Goal: Information Seeking & Learning: Learn about a topic

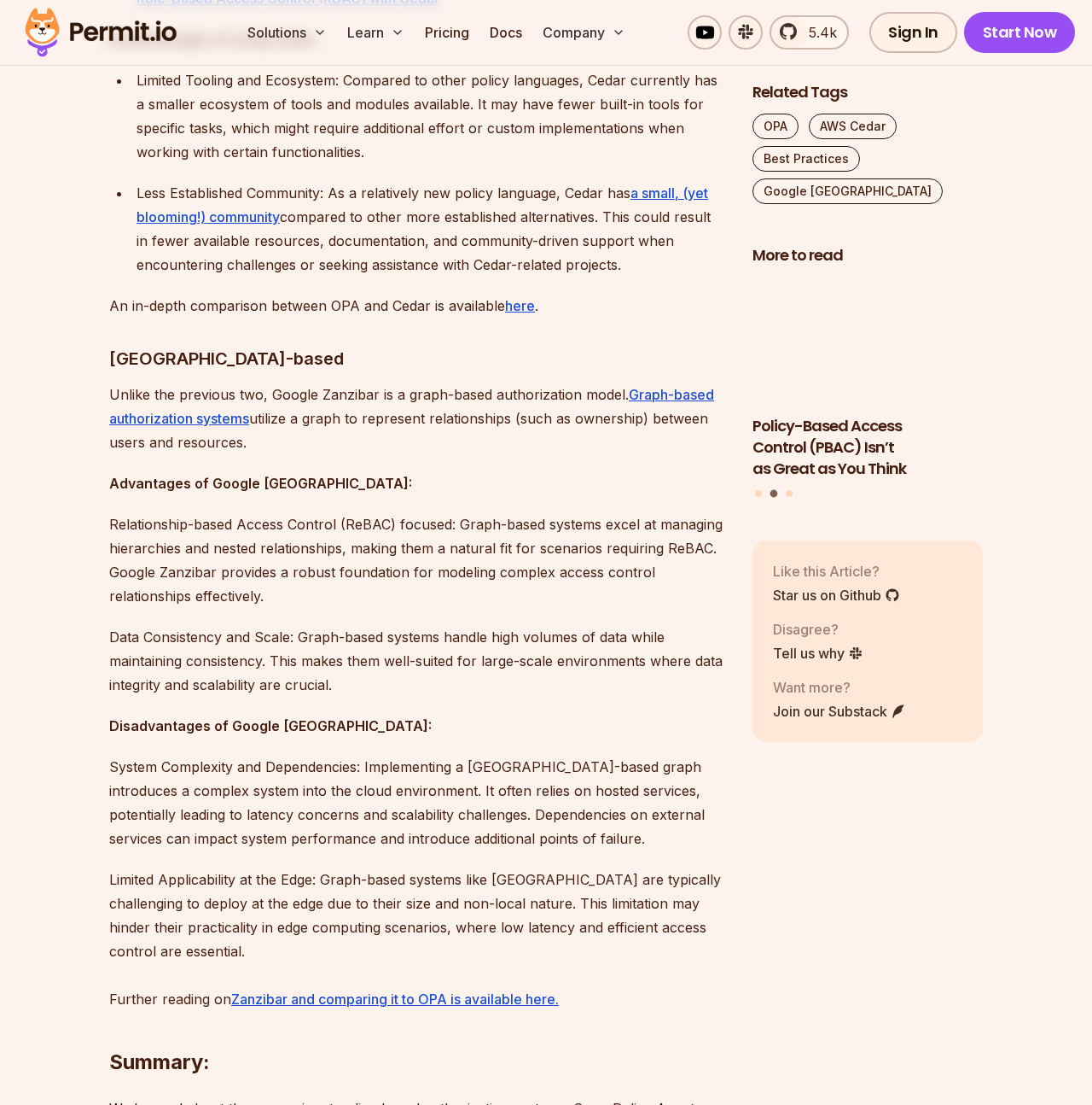
scroll to position [3151, 0]
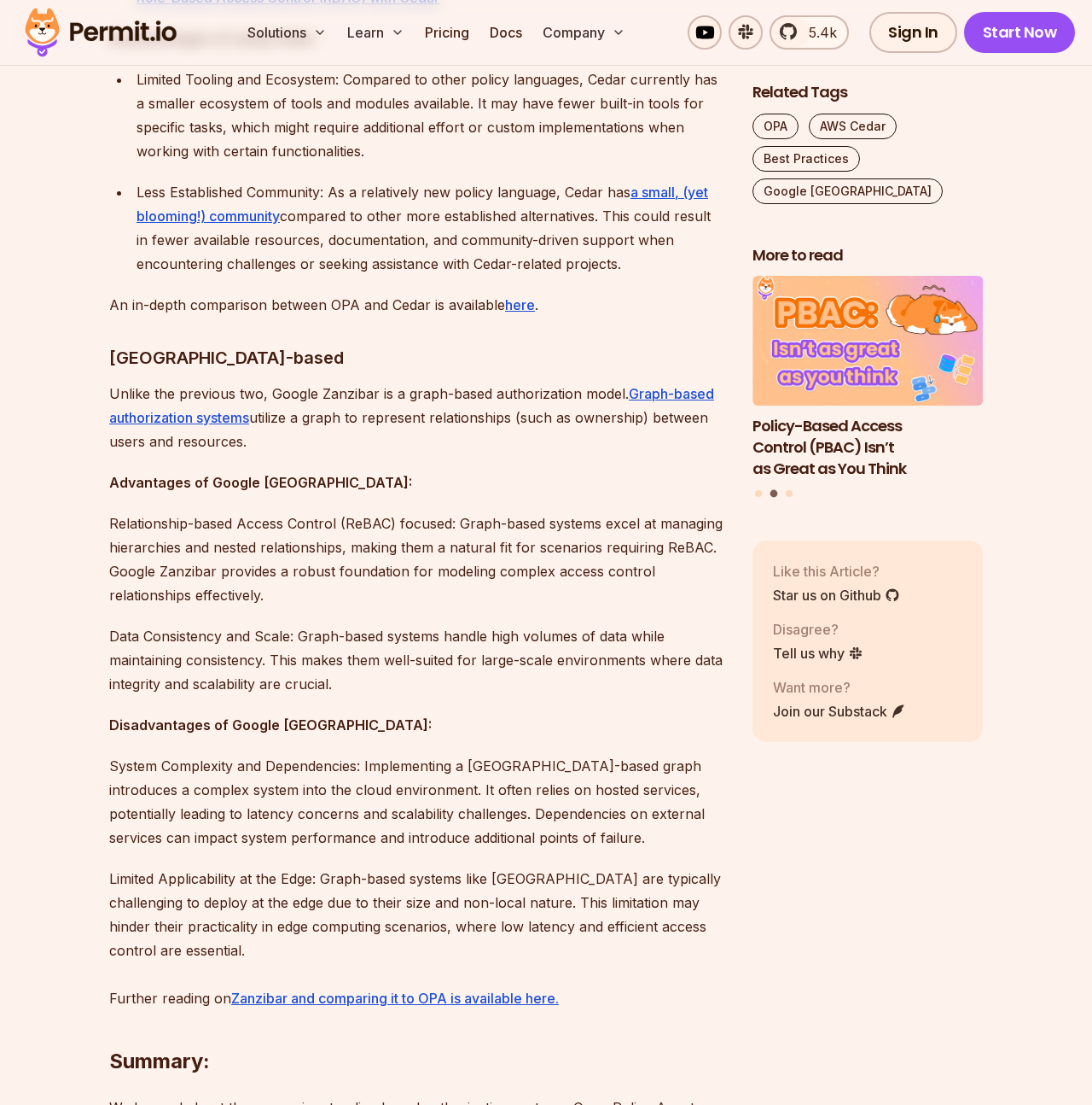
click at [367, 390] on p "Unlike the previous two, Google Zanzibar is a graph-based authorization model. …" at bounding box center [417, 417] width 616 height 72
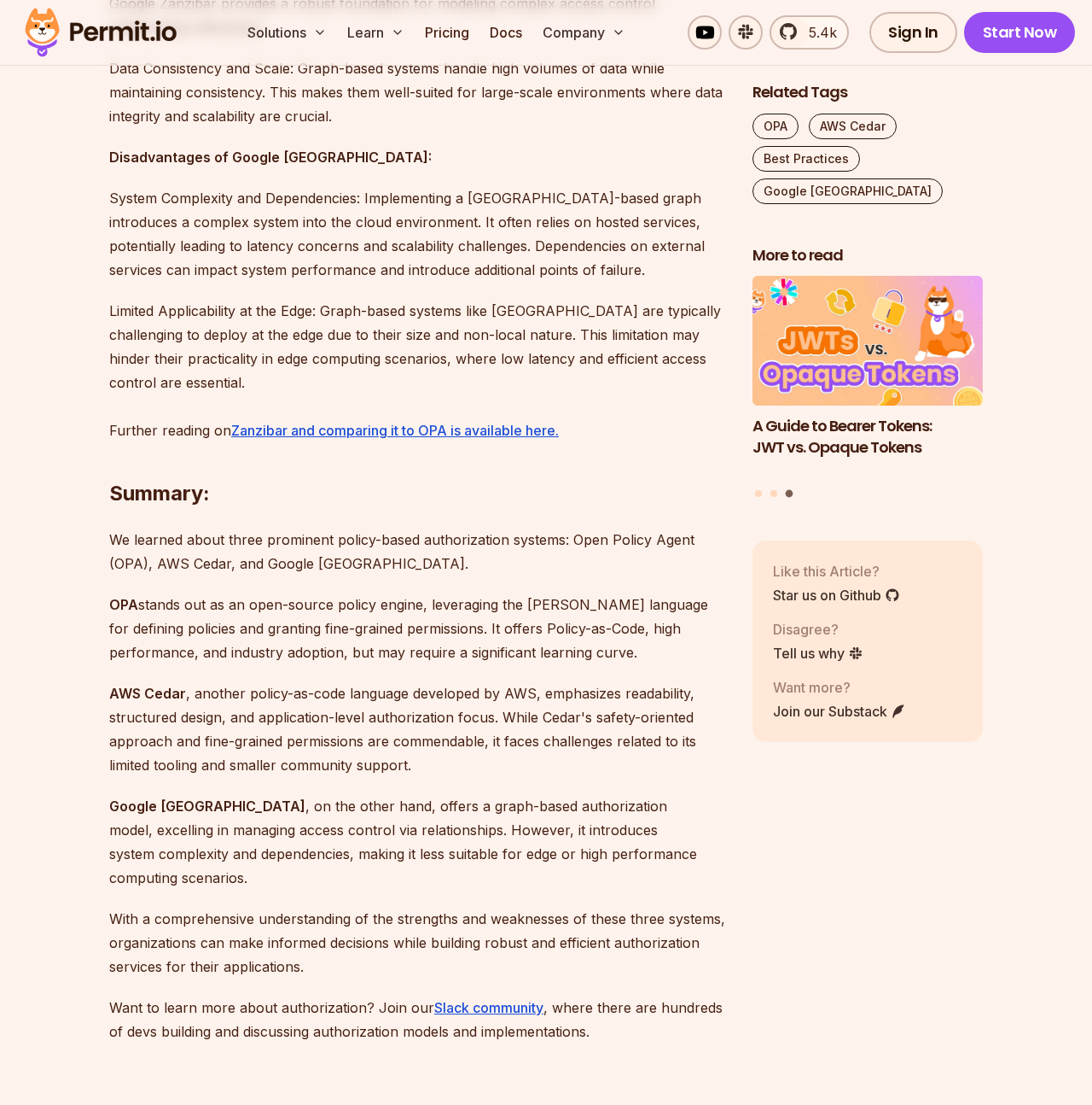
scroll to position [3800, 0]
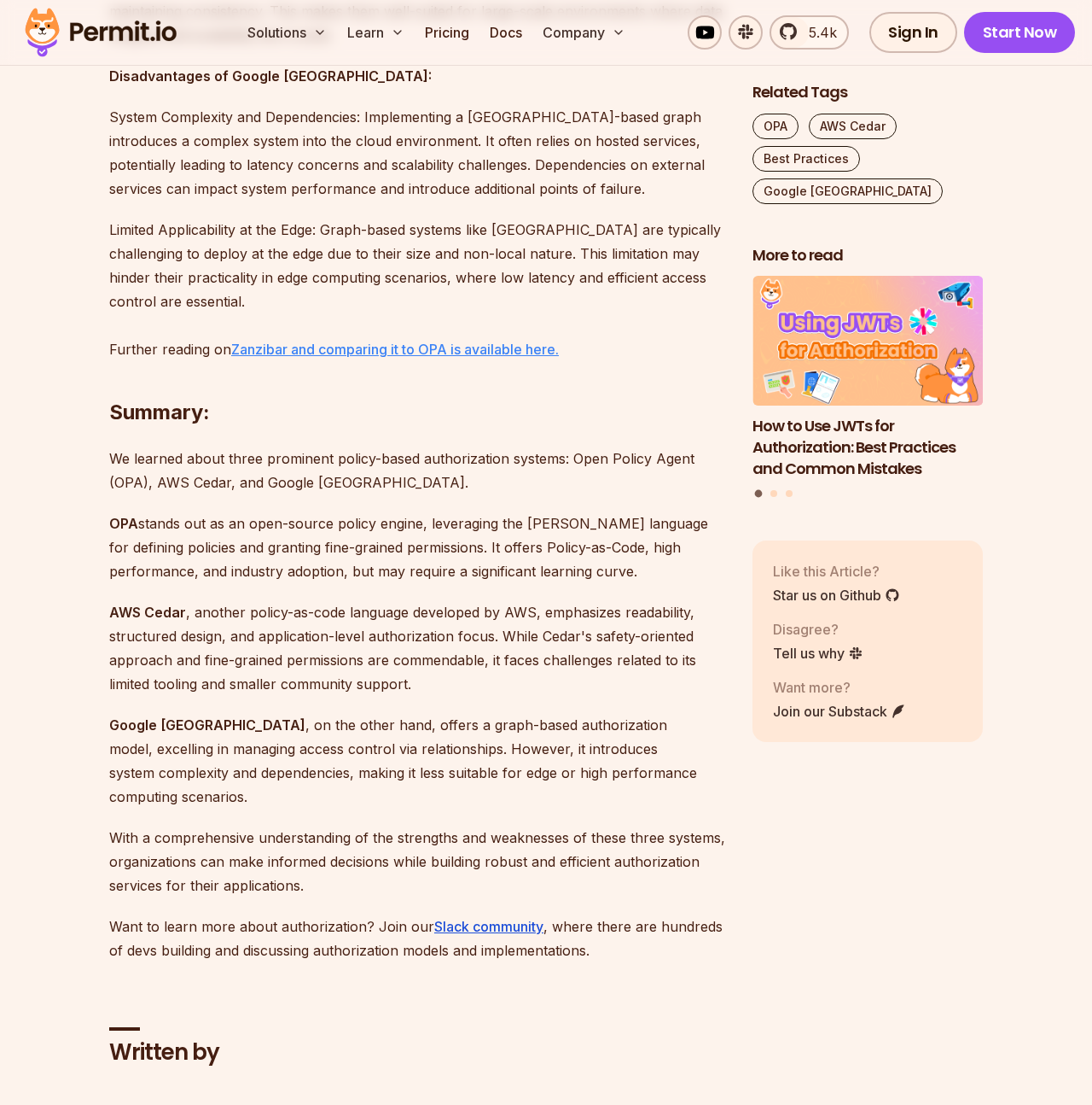
click at [359, 340] on u "Zanzibar and comparing it to OPA is available here." at bounding box center [395, 349] width 328 height 18
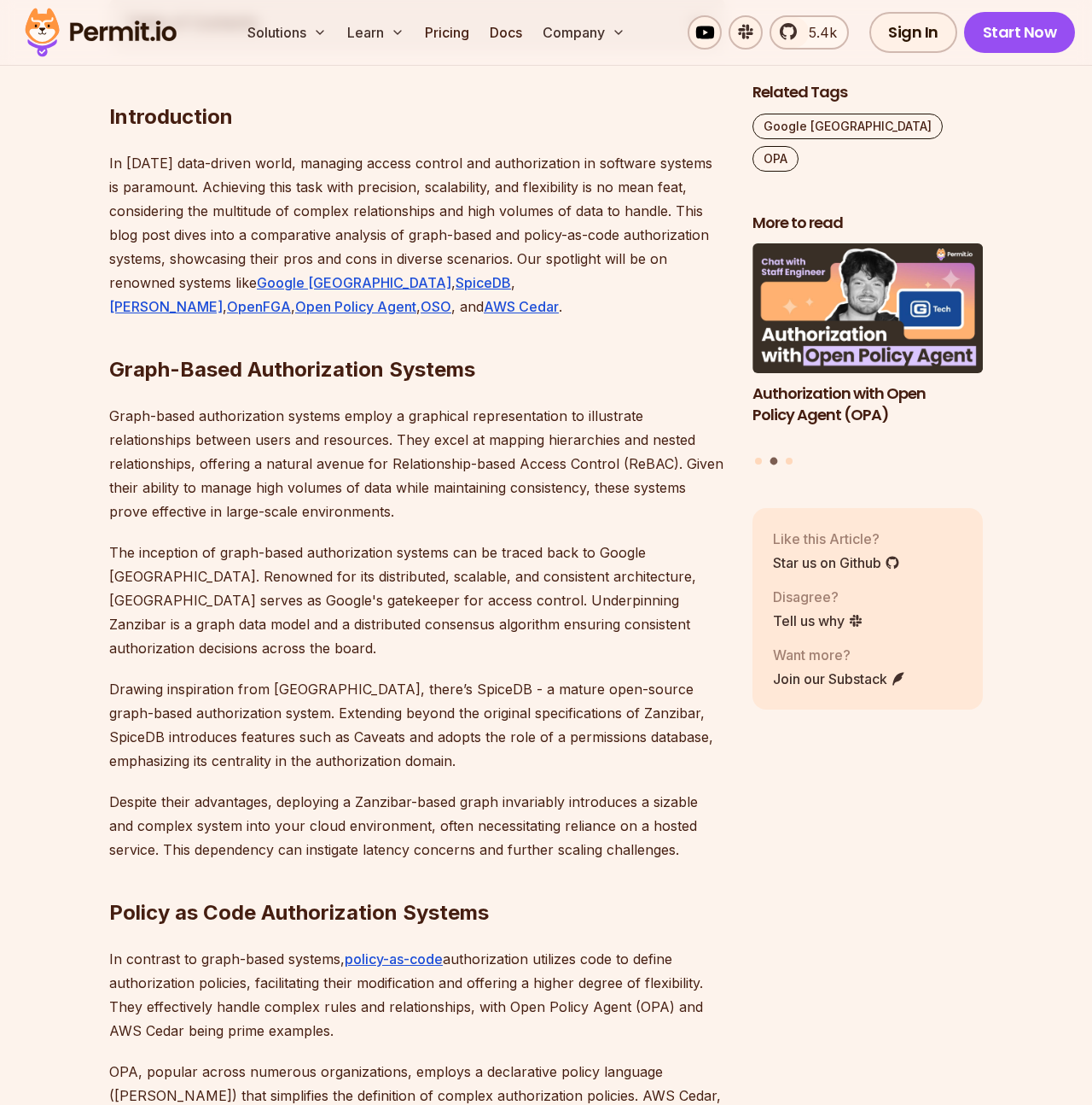
scroll to position [1017, 0]
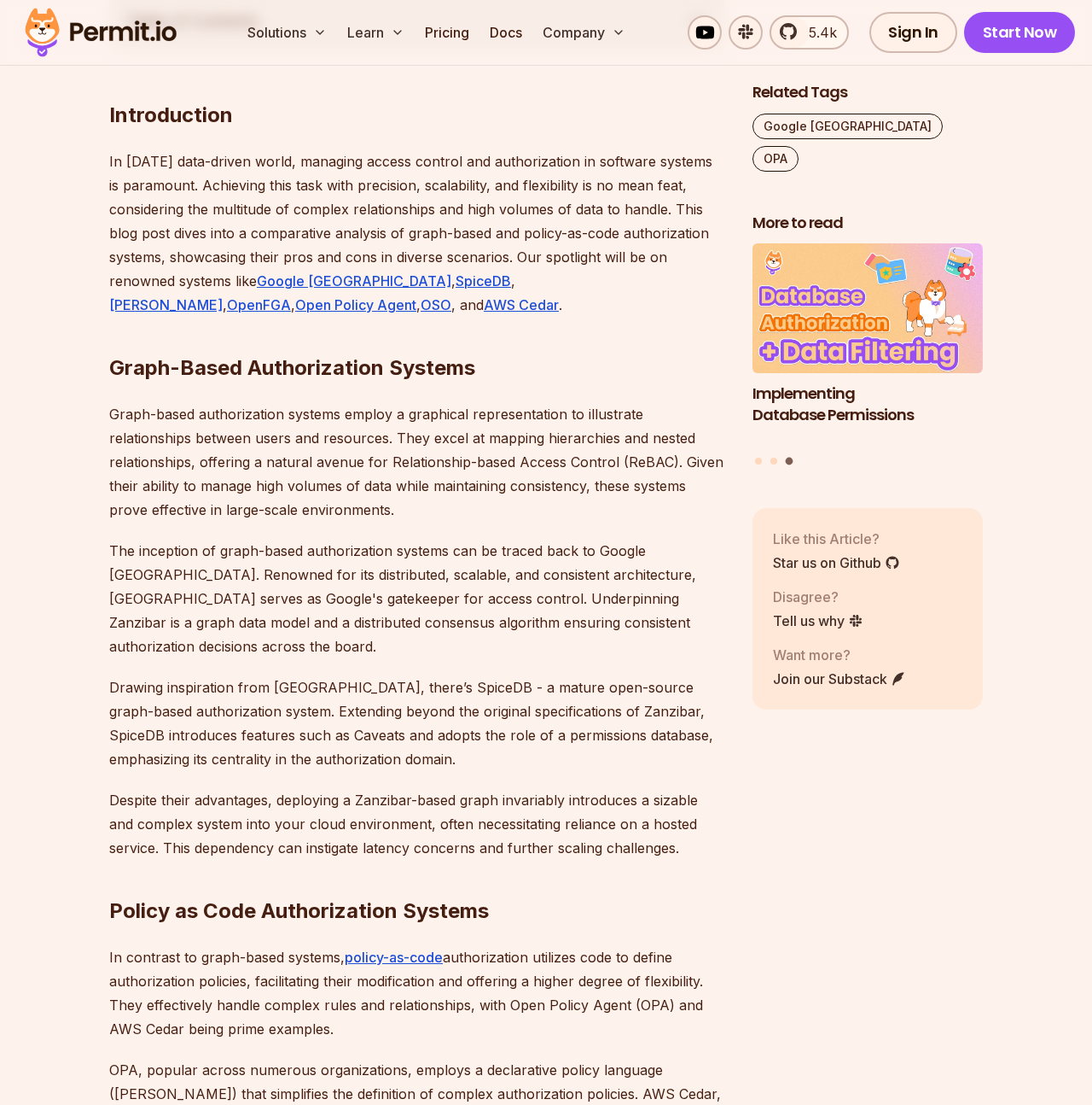
click at [367, 510] on p "Graph-based authorization systems employ a graphical representation to illustra…" at bounding box center [417, 461] width 616 height 120
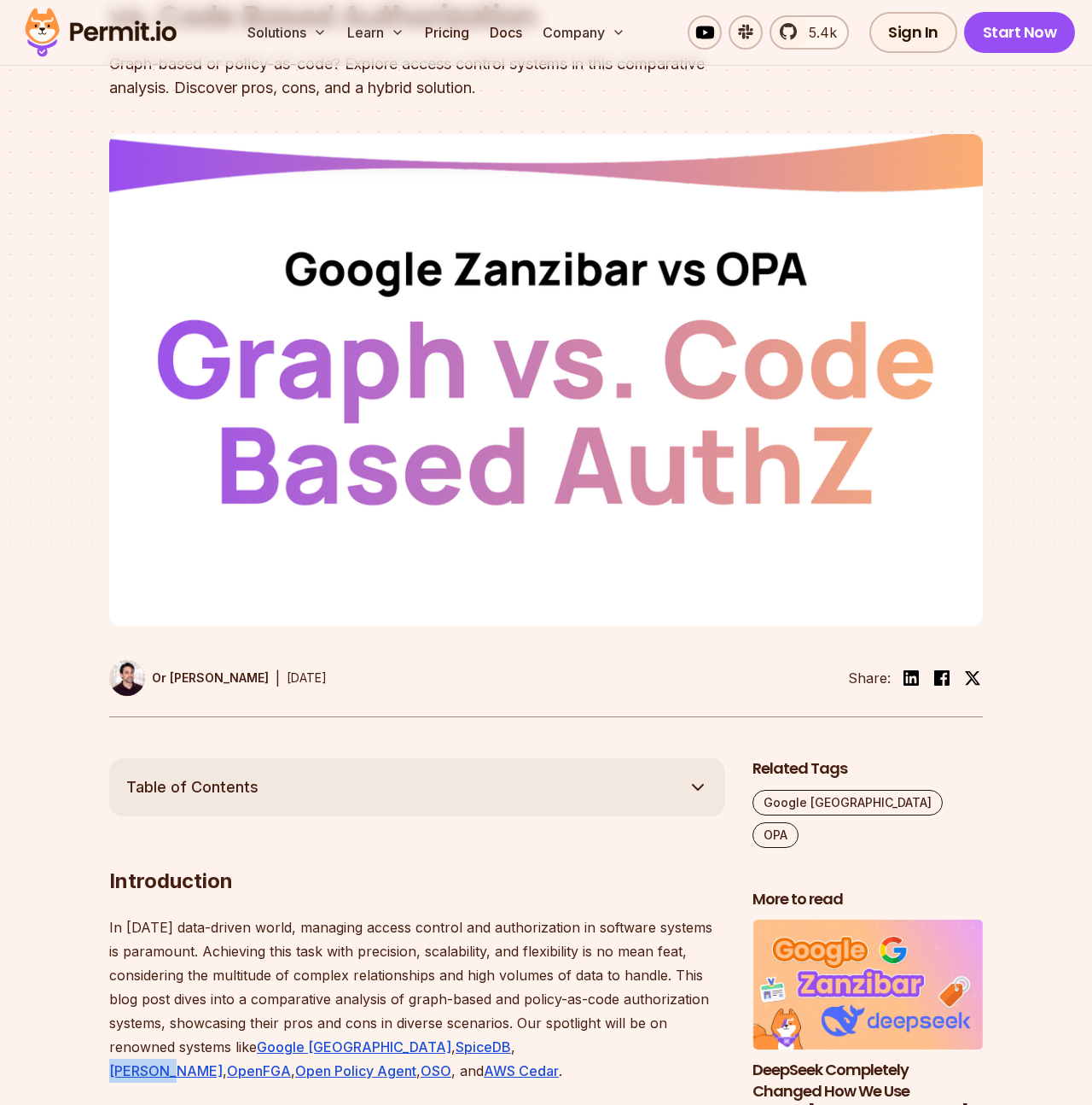
scroll to position [0, 0]
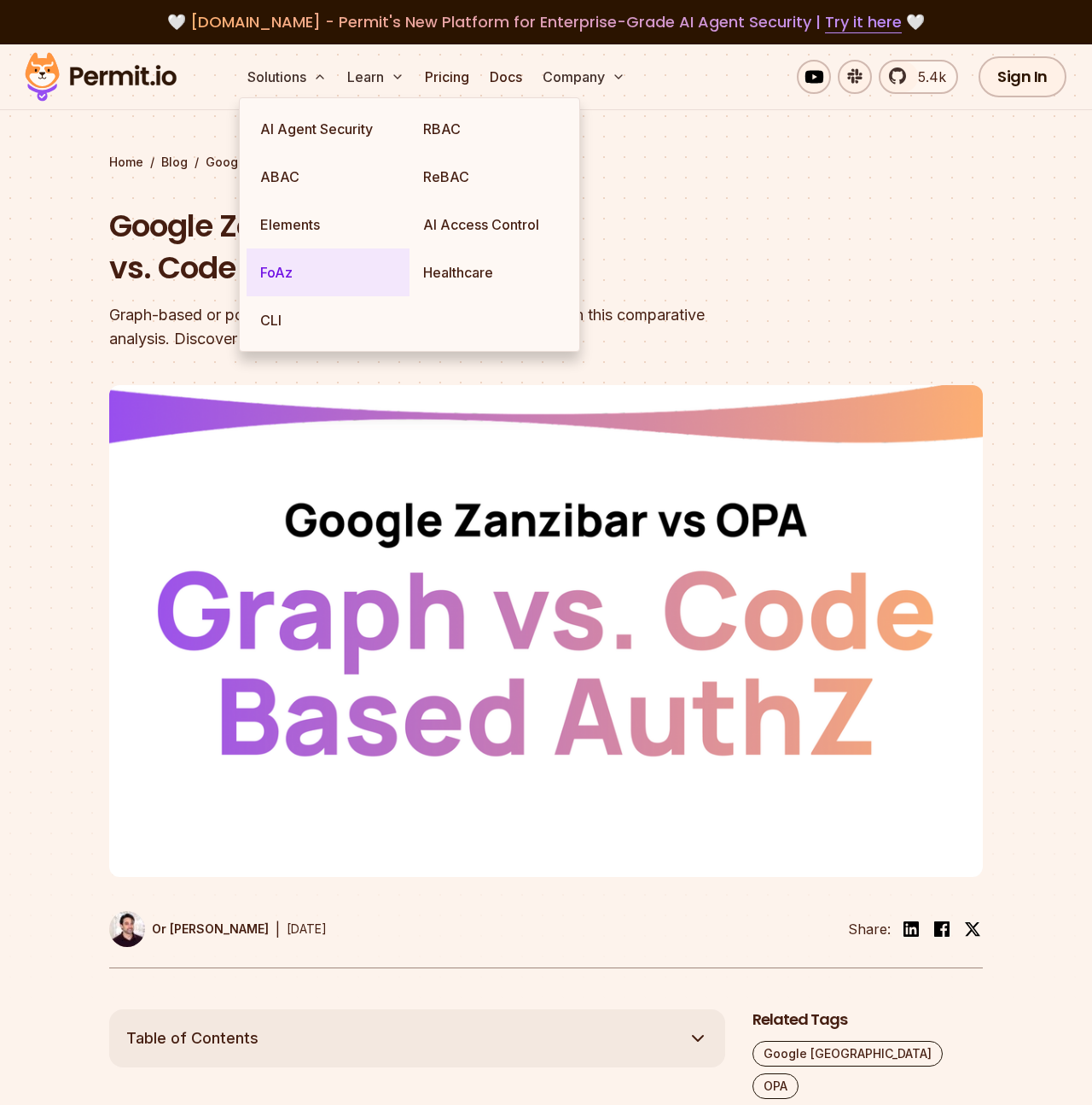
click at [278, 271] on link "FoAz" at bounding box center [328, 272] width 163 height 48
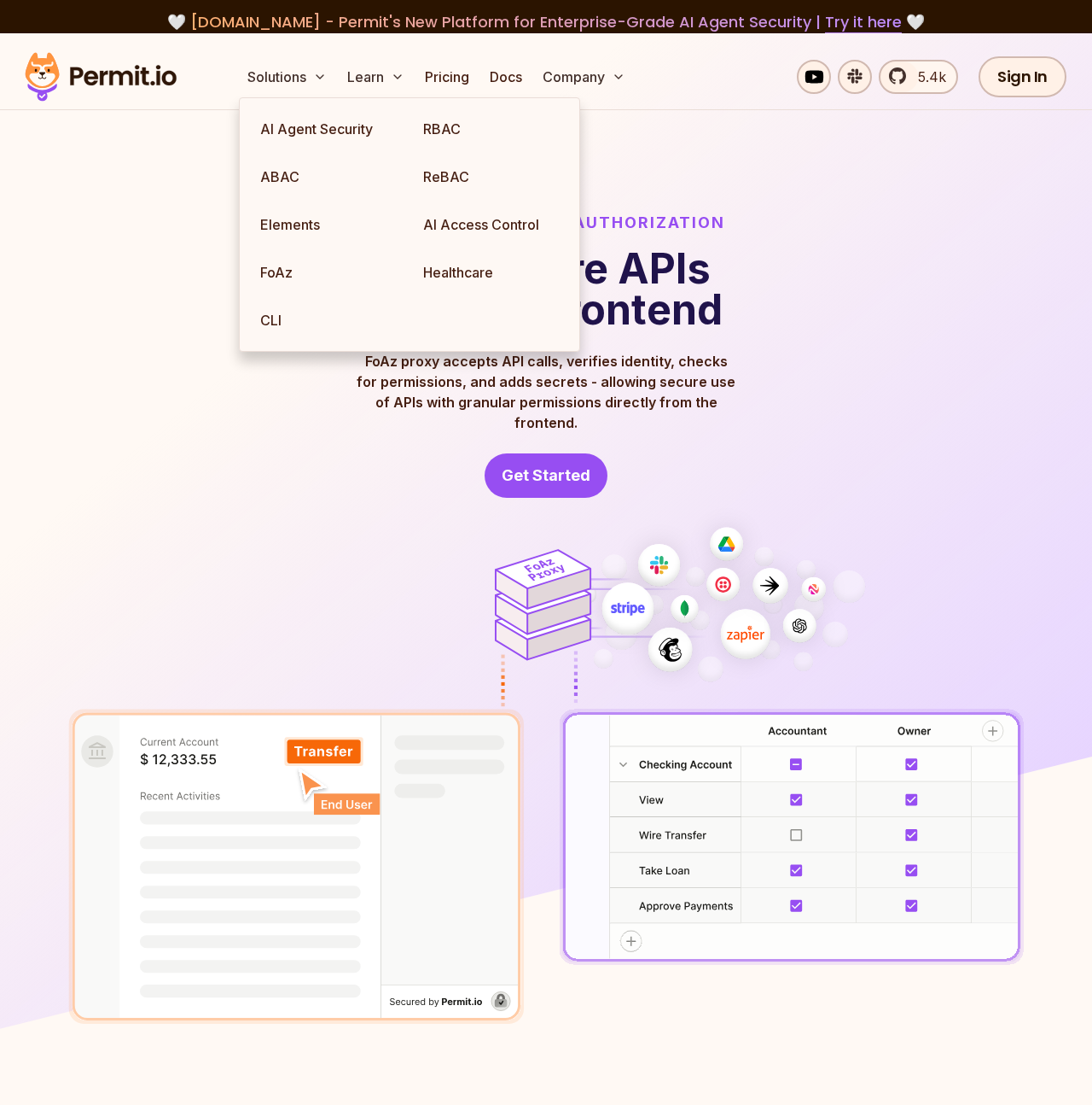
click at [133, 479] on div "FoAz: Frontend Only Authorization Use secure APIs from the frontend FoAz proxy …" at bounding box center [546, 617] width 956 height 813
